Goal: Information Seeking & Learning: Learn about a topic

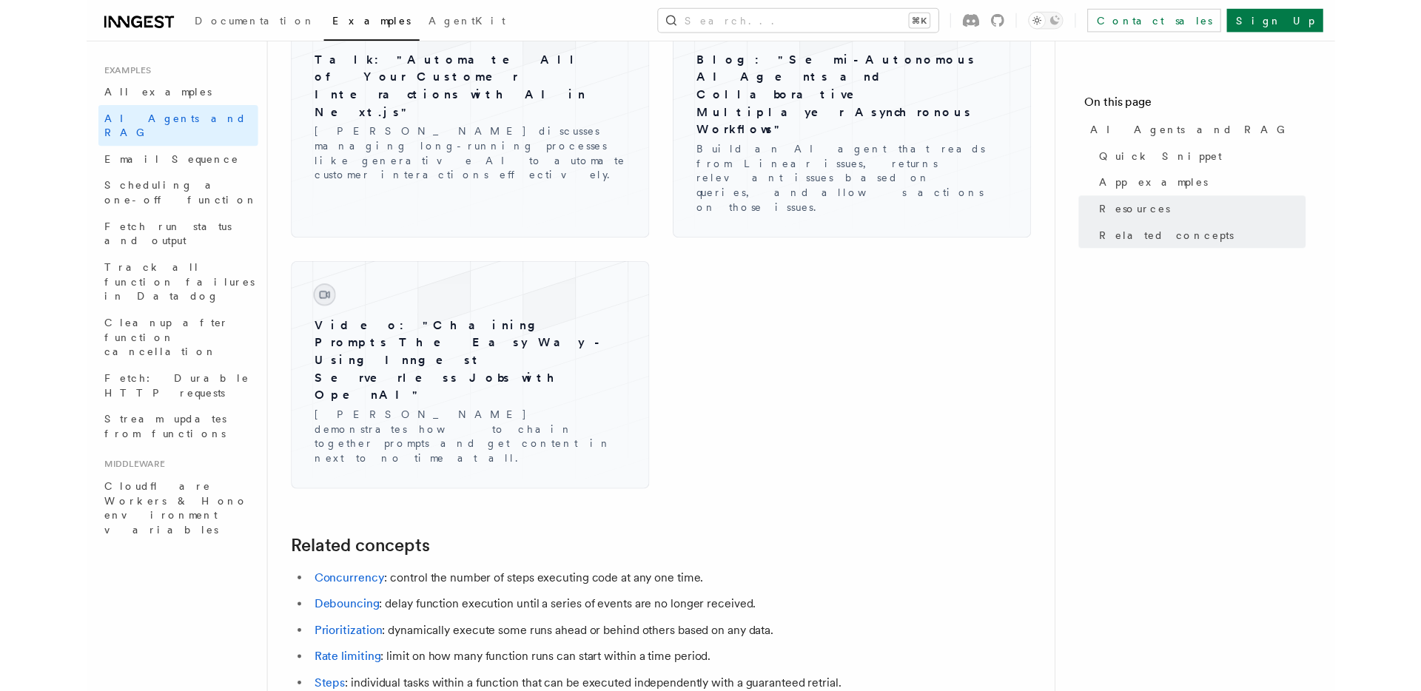
scroll to position [2491, 0]
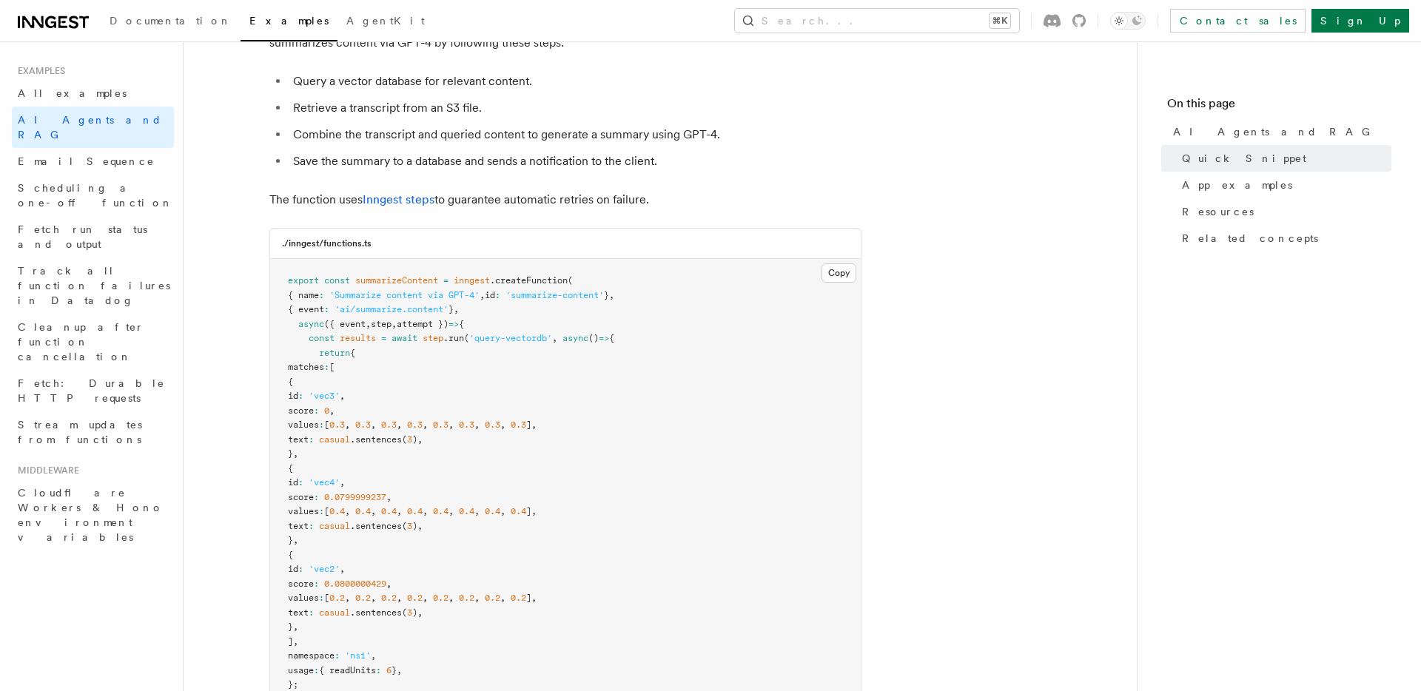
scroll to position [264, 0]
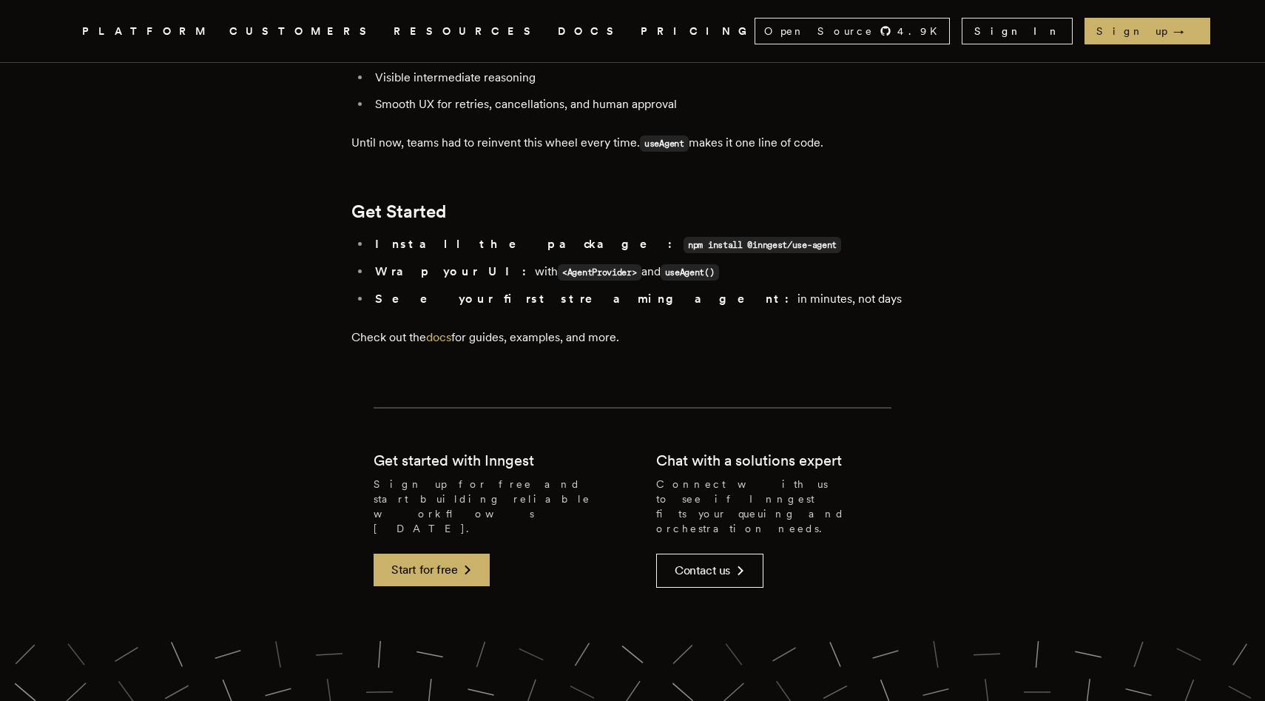
scroll to position [2848, 0]
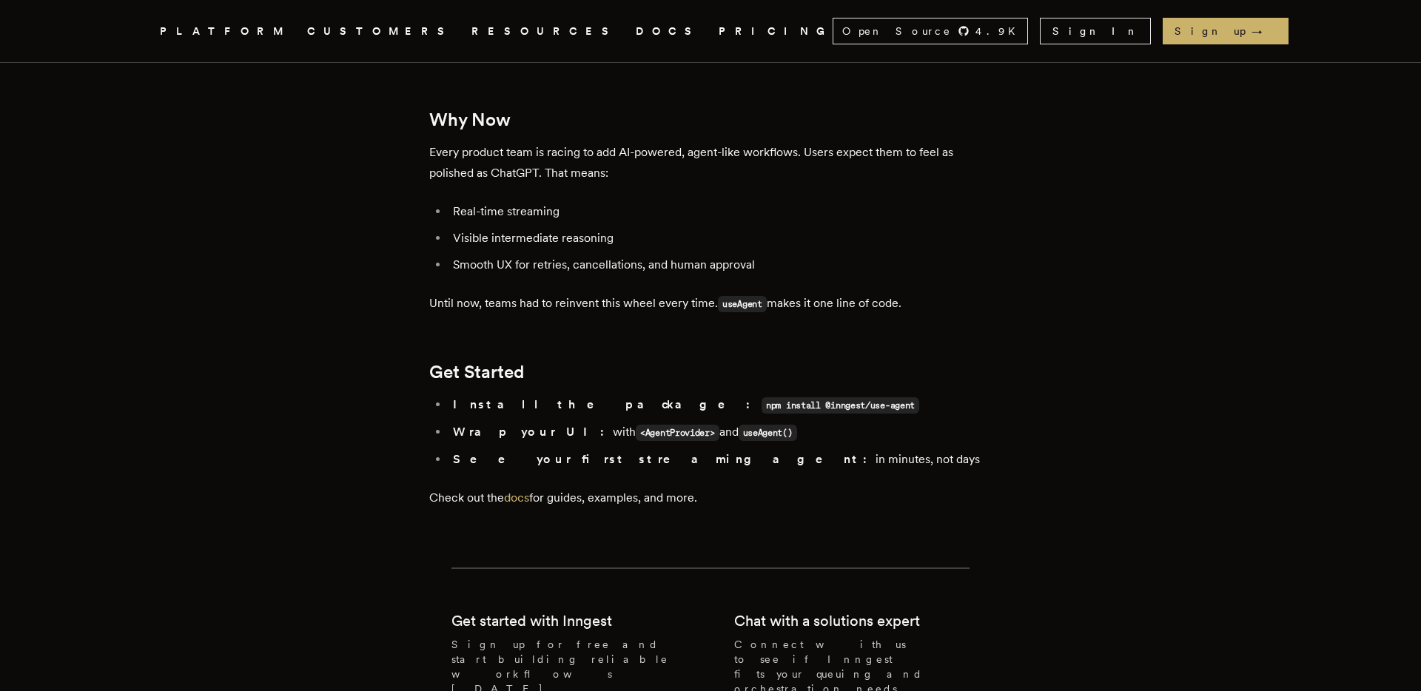
scroll to position [2666, 0]
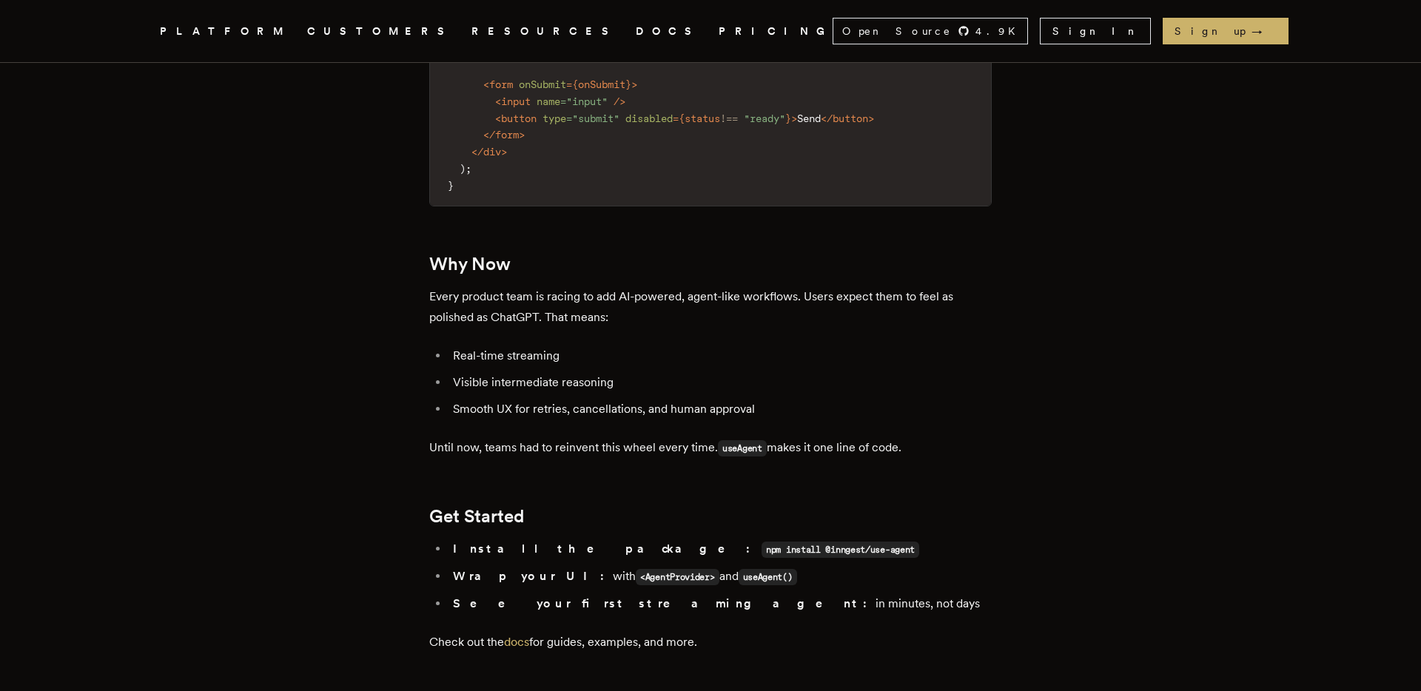
scroll to position [2524, 0]
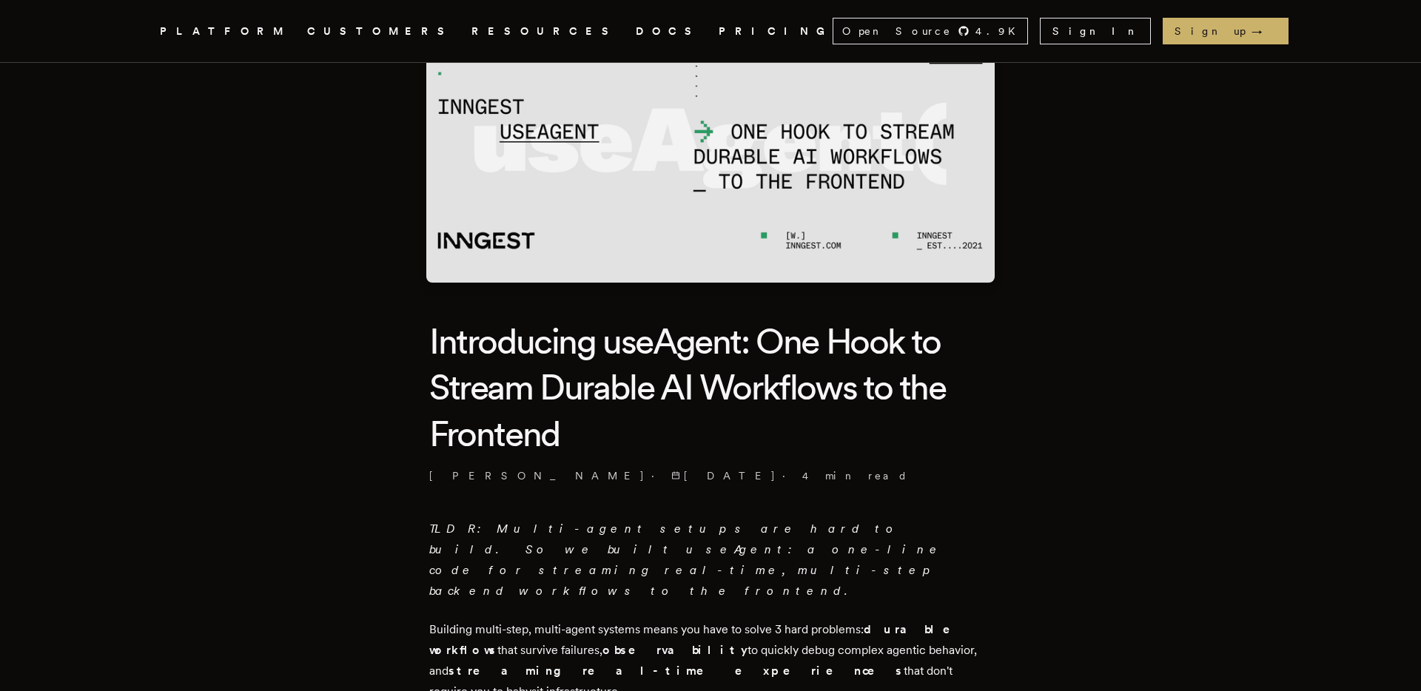
scroll to position [148, 0]
